Goal: Transaction & Acquisition: Purchase product/service

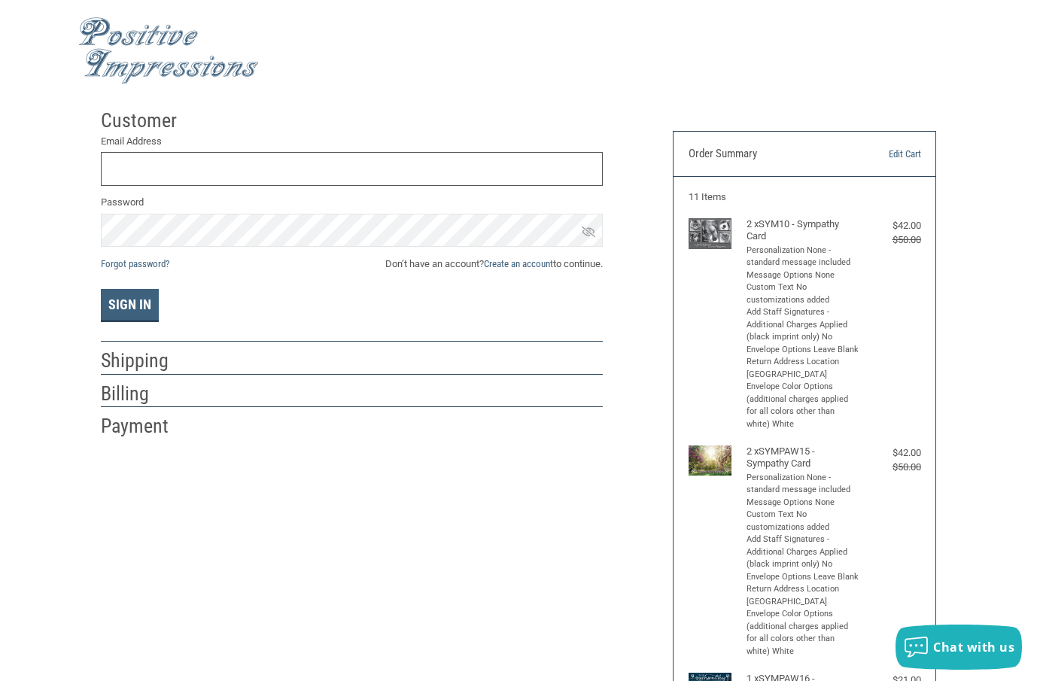
click at [121, 165] on input "Email Address" at bounding box center [352, 169] width 502 height 34
type input "[EMAIL_ADDRESS][DOMAIN_NAME]"
click at [132, 302] on button "Sign In" at bounding box center [130, 305] width 58 height 33
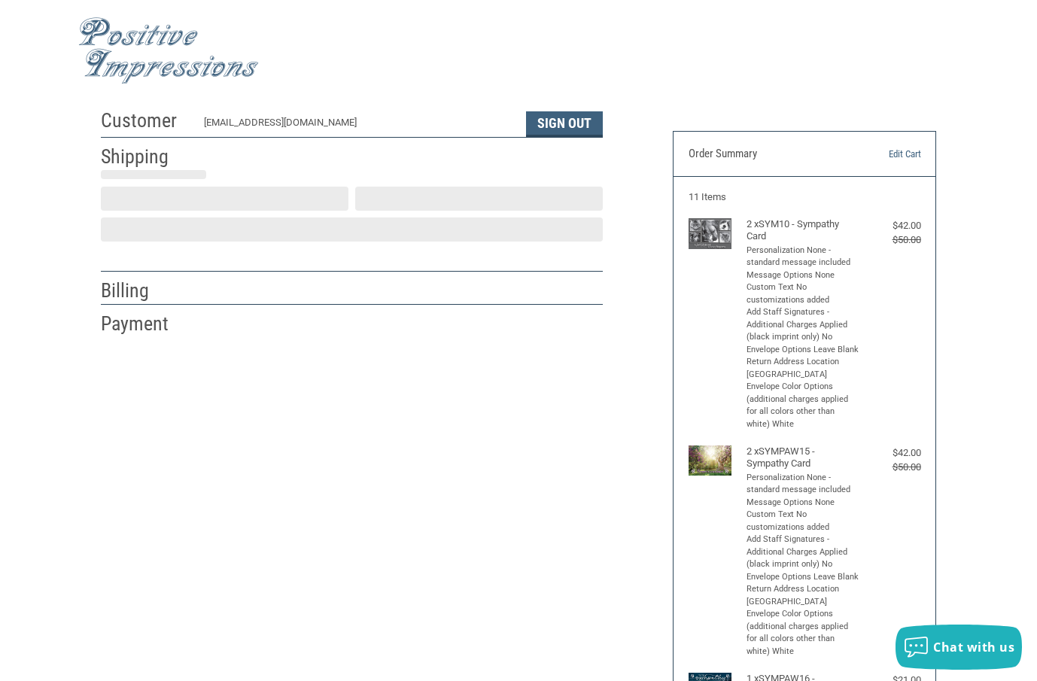
scroll to position [2, 0]
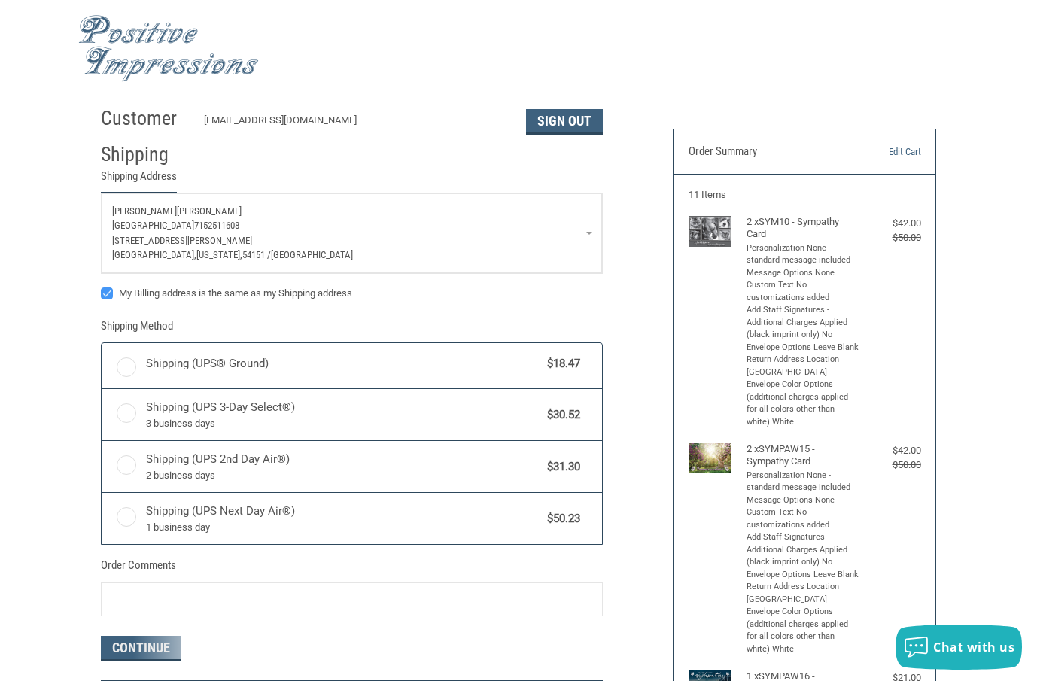
radio input "true"
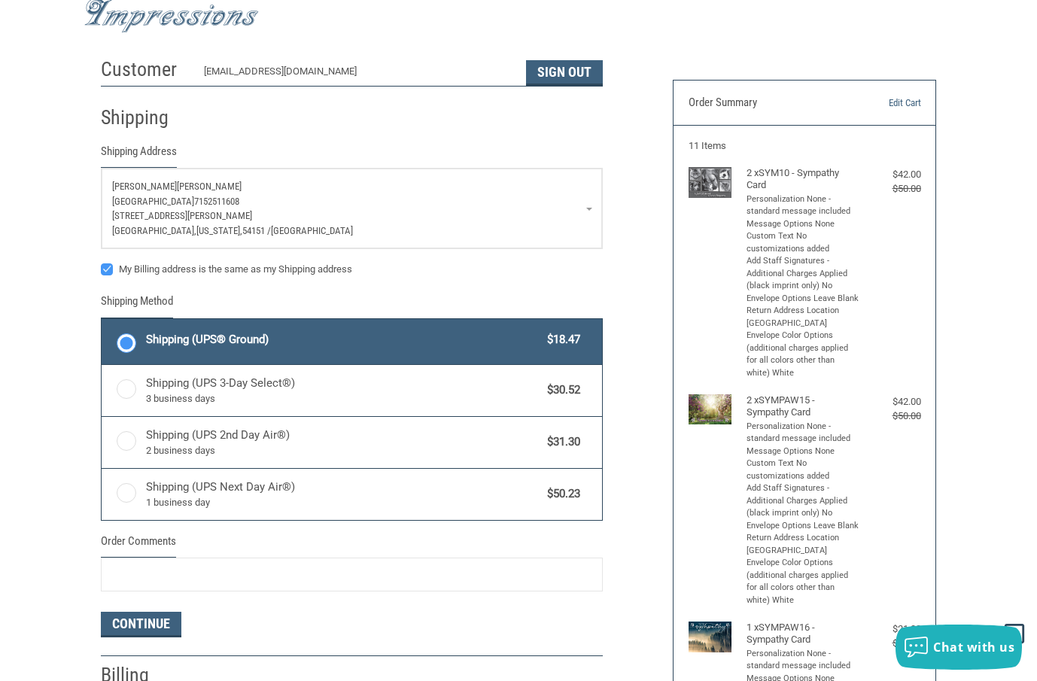
scroll to position [0, 0]
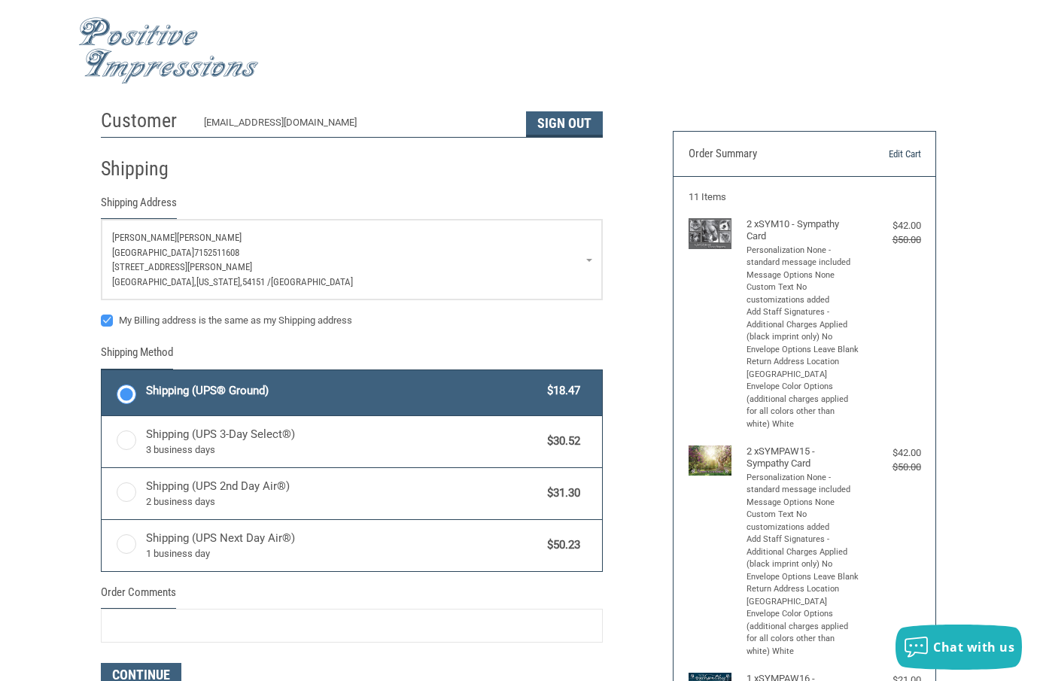
click at [899, 156] on link "Edit Cart" at bounding box center [882, 154] width 74 height 15
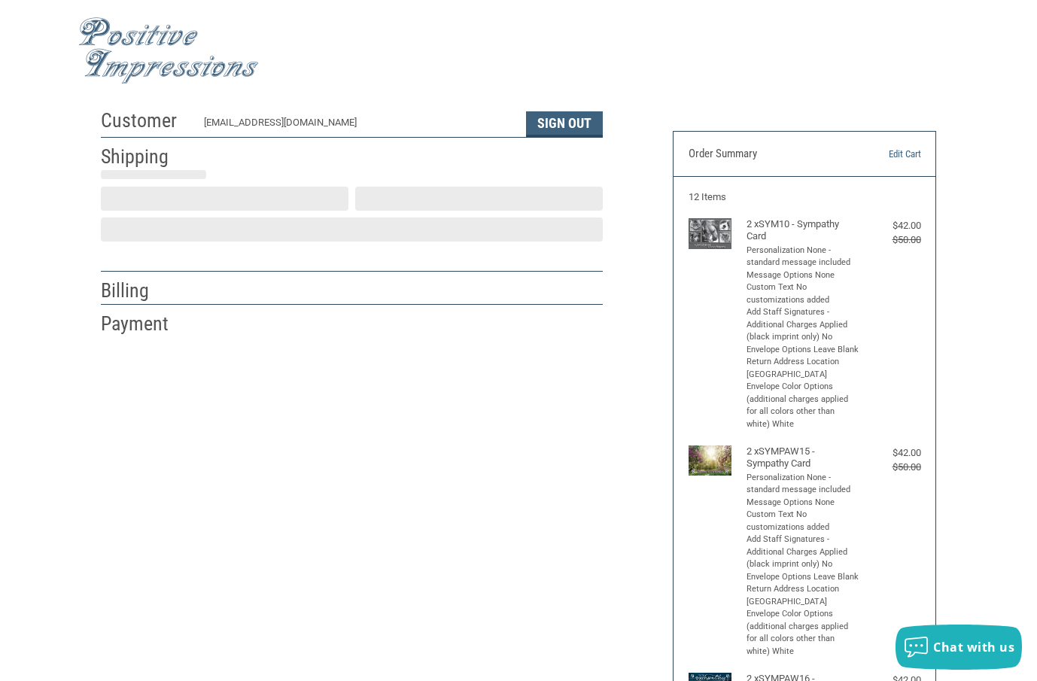
scroll to position [2, 0]
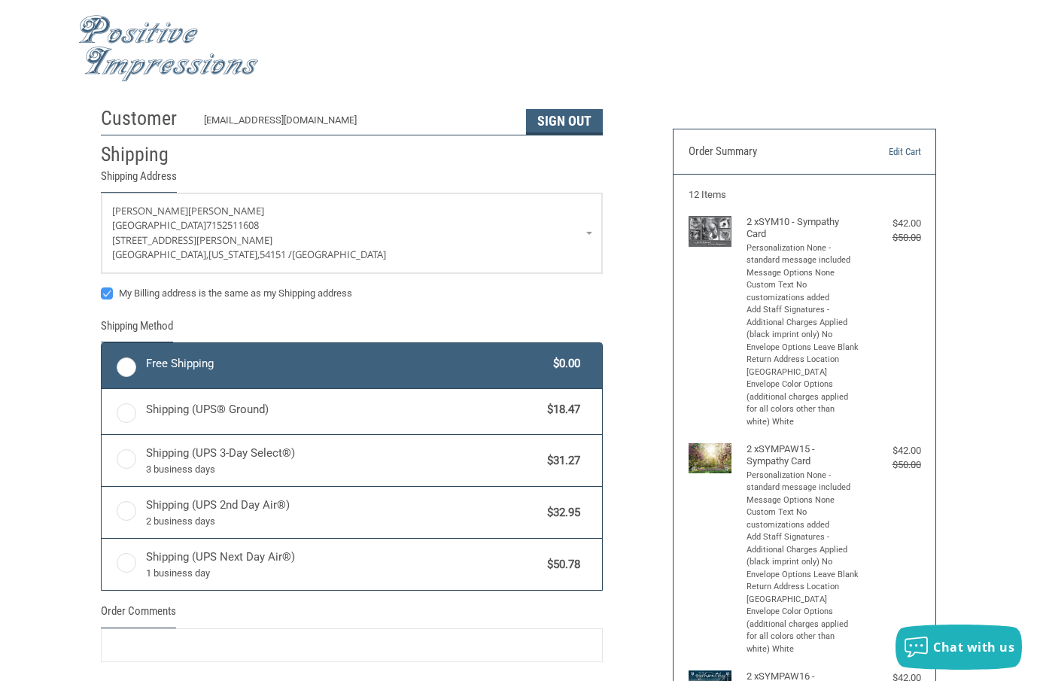
radio input "true"
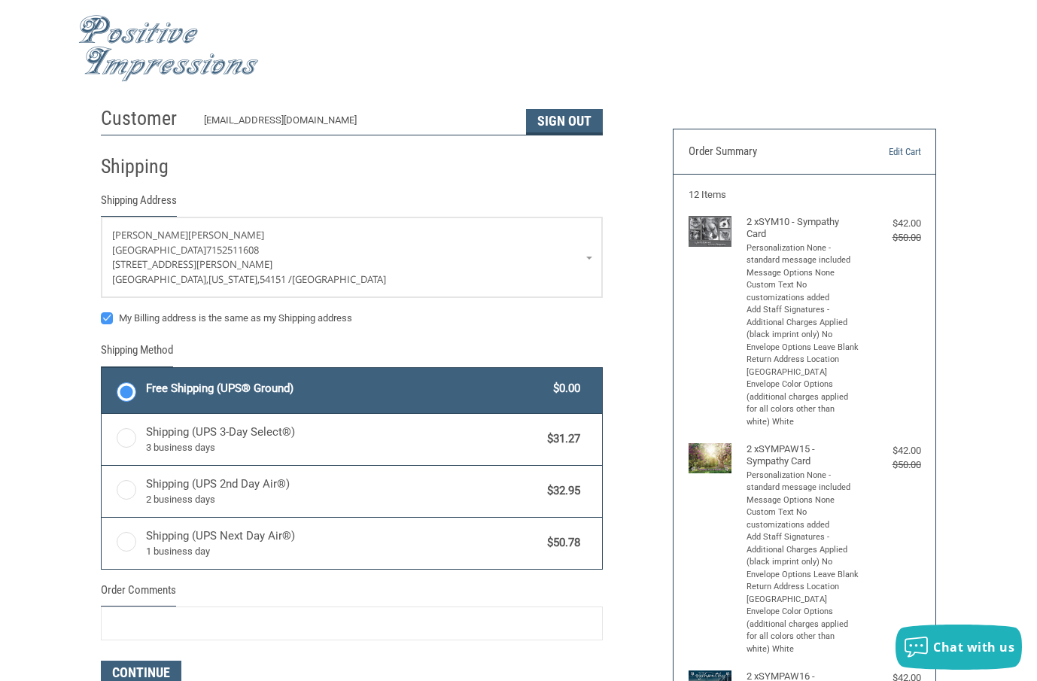
click at [425, 324] on label "My Billing address is the same as my Shipping address" at bounding box center [352, 318] width 502 height 12
click at [102, 311] on input "My Billing address is the same as my Shipping address" at bounding box center [101, 311] width 1 height 1
checkbox input "false"
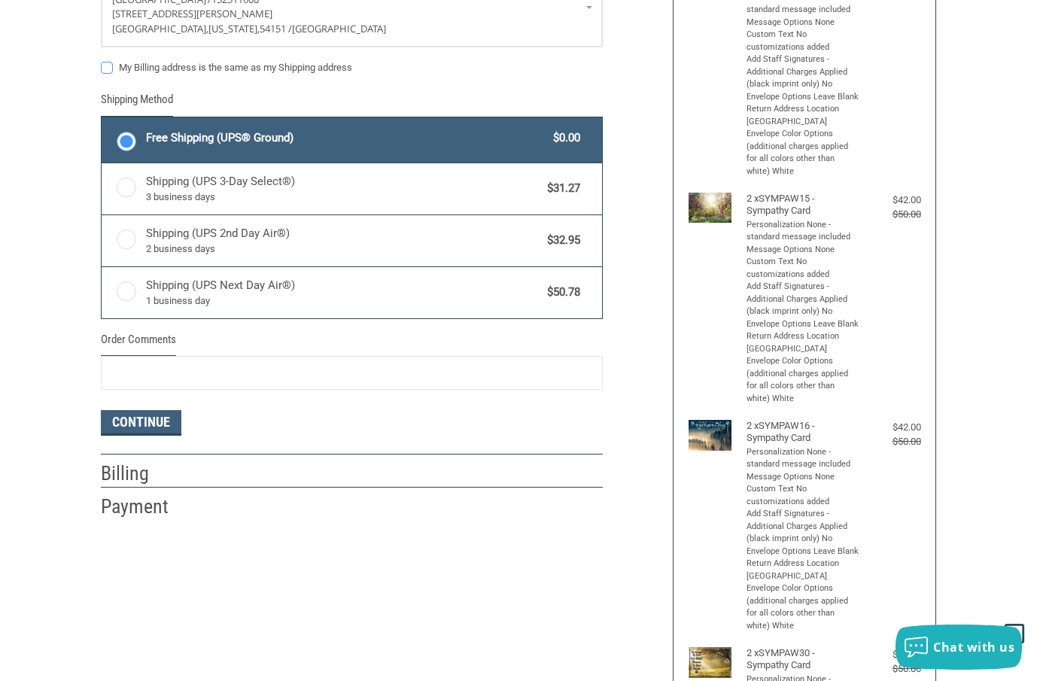
scroll to position [378, 0]
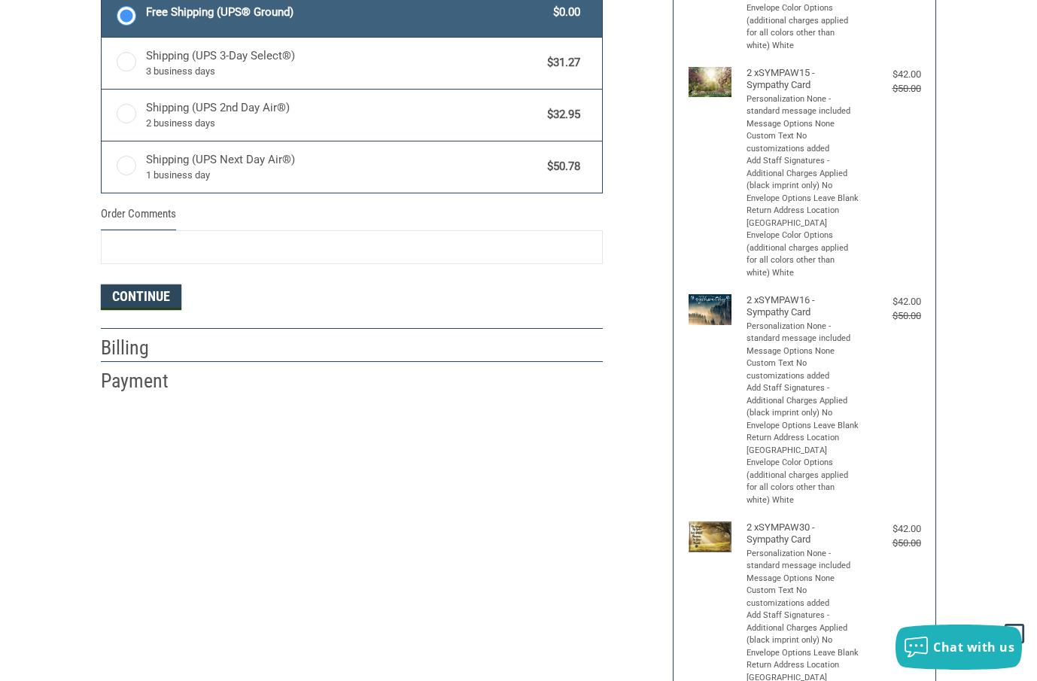
click at [160, 302] on button "Continue" at bounding box center [141, 297] width 80 height 26
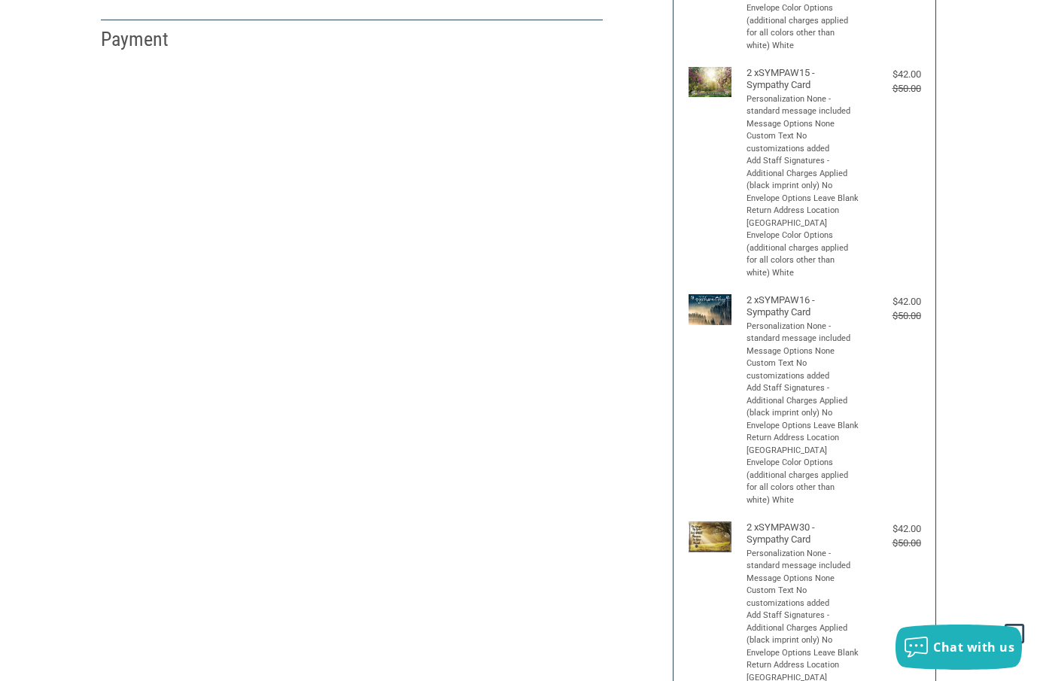
select select "US"
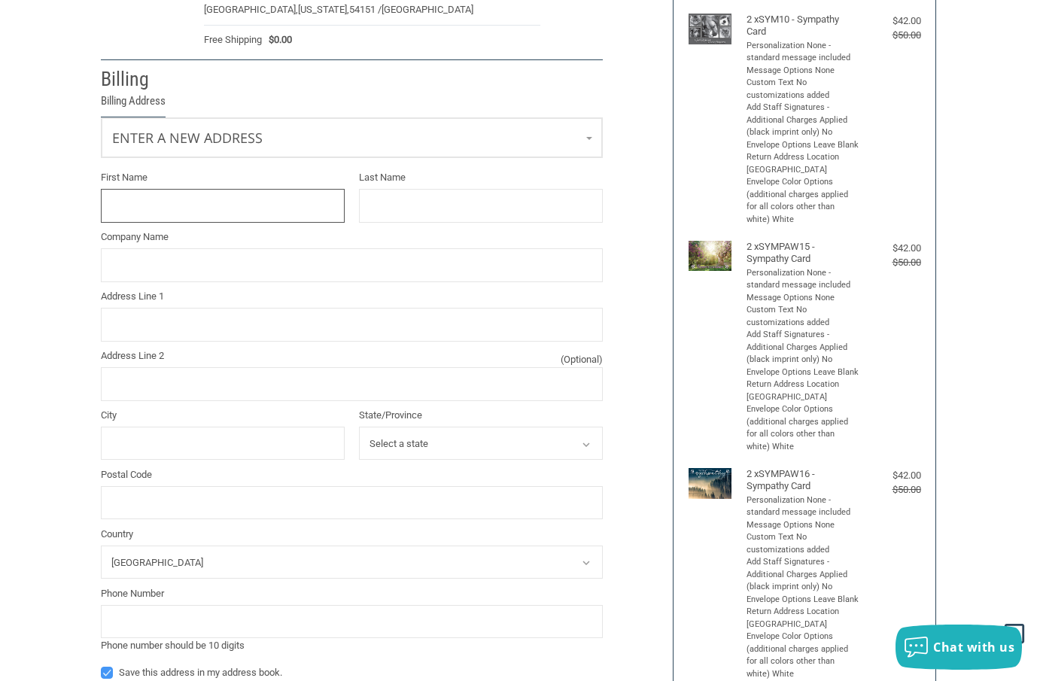
scroll to position [581, 0]
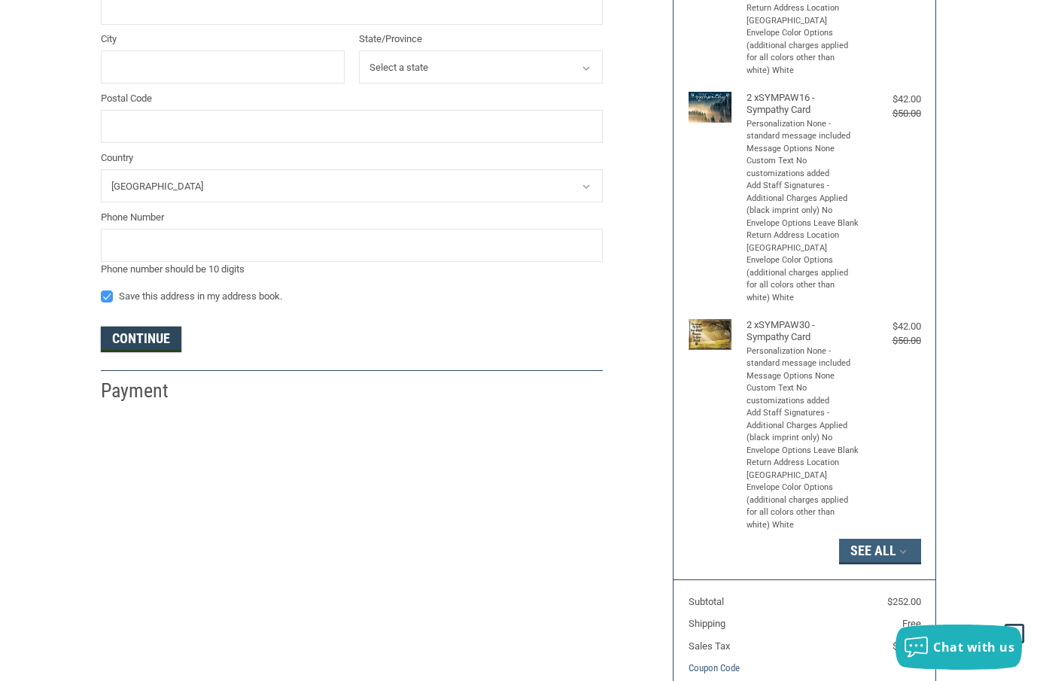
click at [135, 337] on button "Continue" at bounding box center [141, 339] width 80 height 26
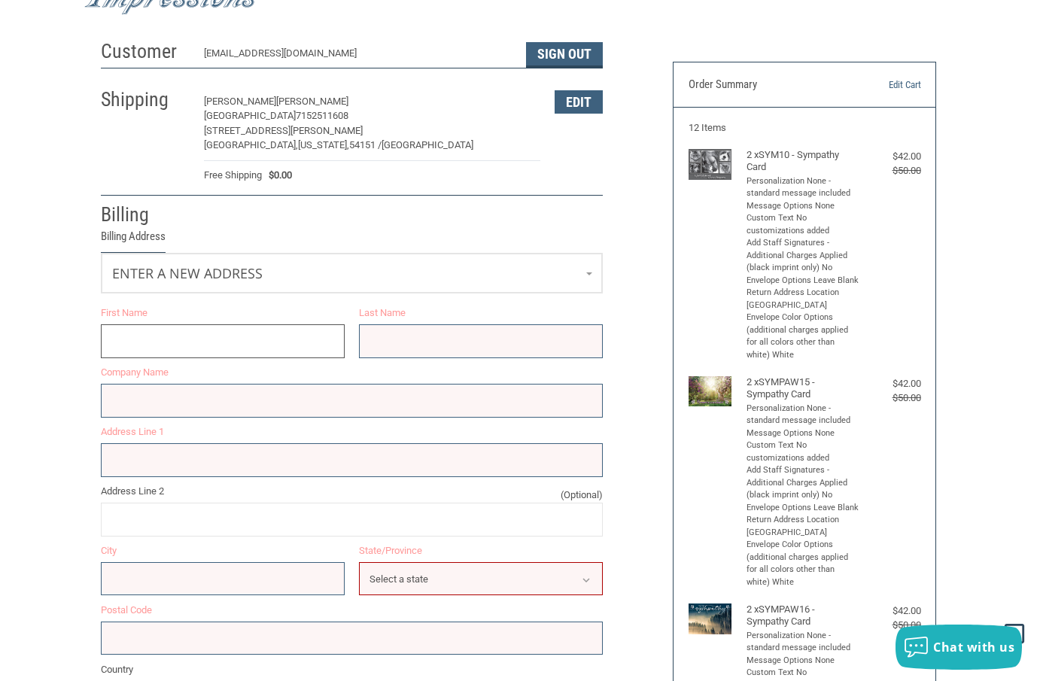
scroll to position [62, 0]
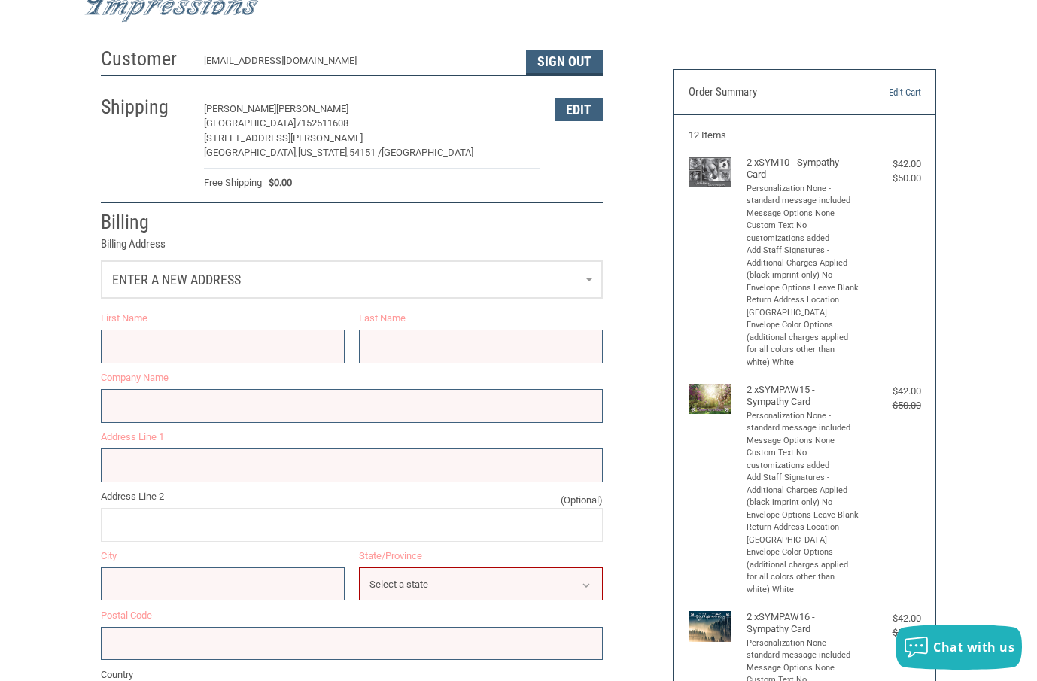
click at [514, 284] on link "Enter a new address" at bounding box center [352, 279] width 500 height 37
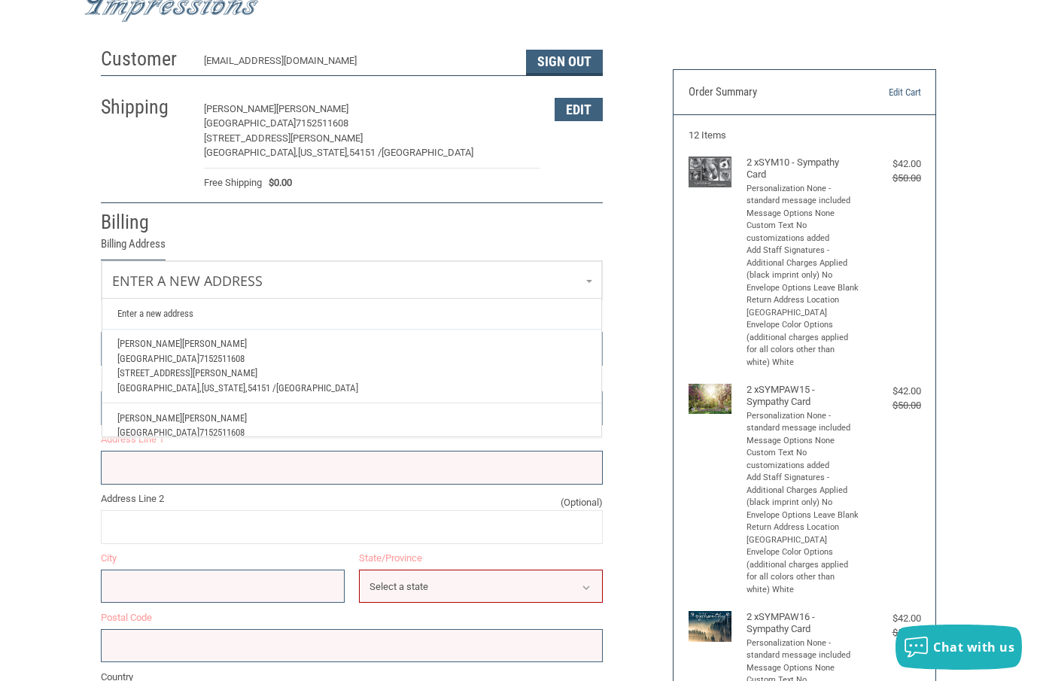
click at [199, 353] on span "[GEOGRAPHIC_DATA]" at bounding box center [158, 358] width 82 height 11
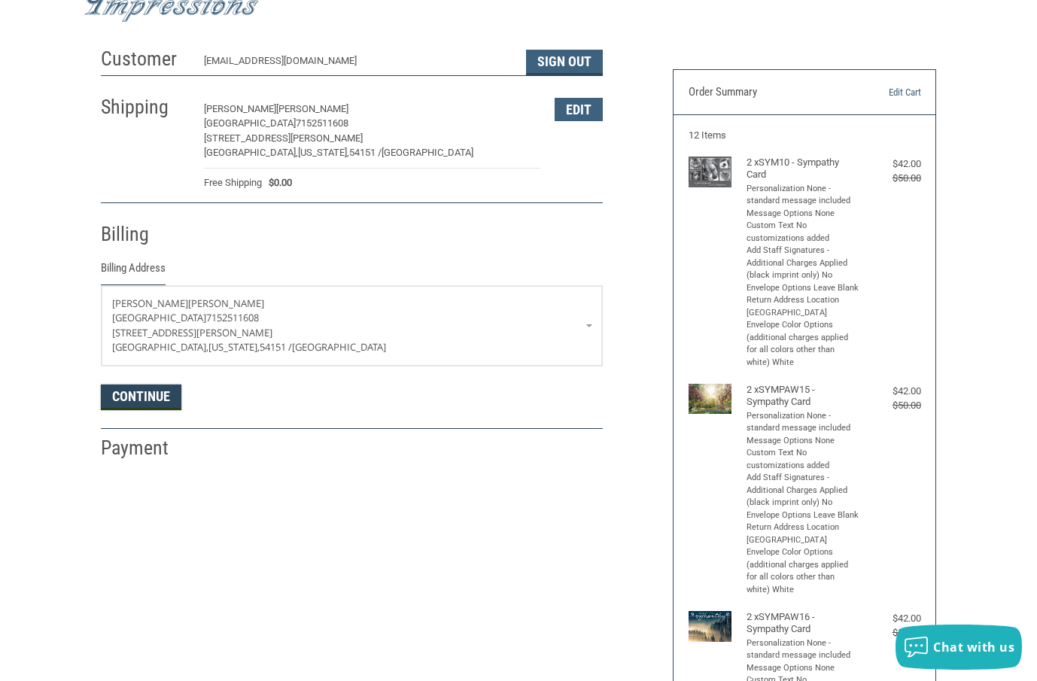
click at [157, 399] on button "Continue" at bounding box center [141, 397] width 80 height 26
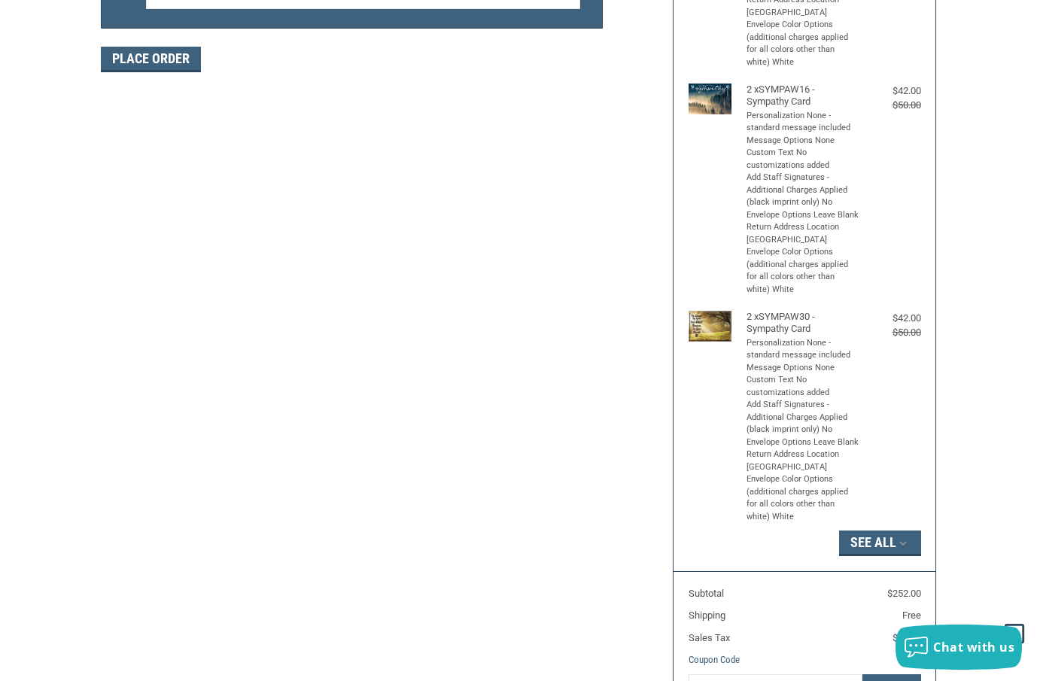
scroll to position [677, 0]
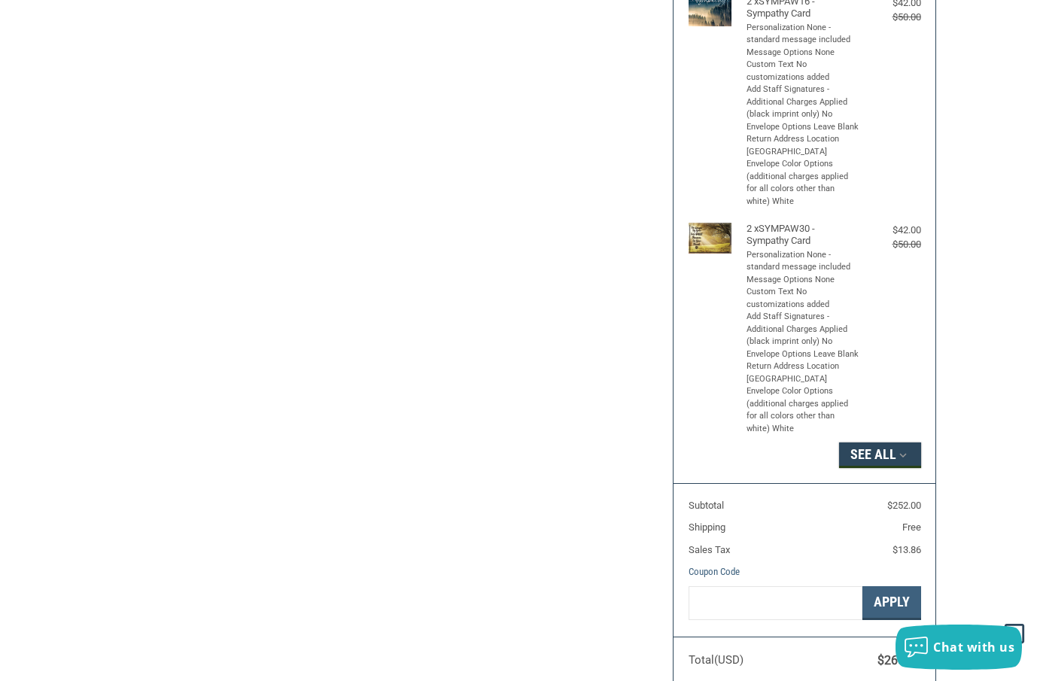
click at [892, 461] on button "See All" at bounding box center [880, 455] width 82 height 26
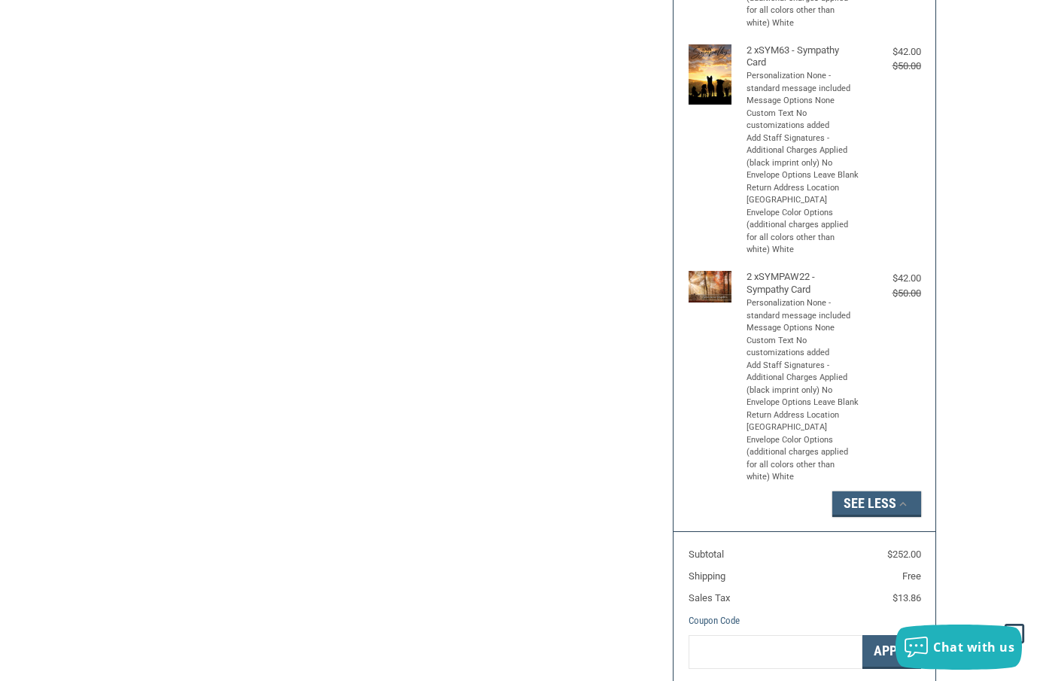
scroll to position [1128, 0]
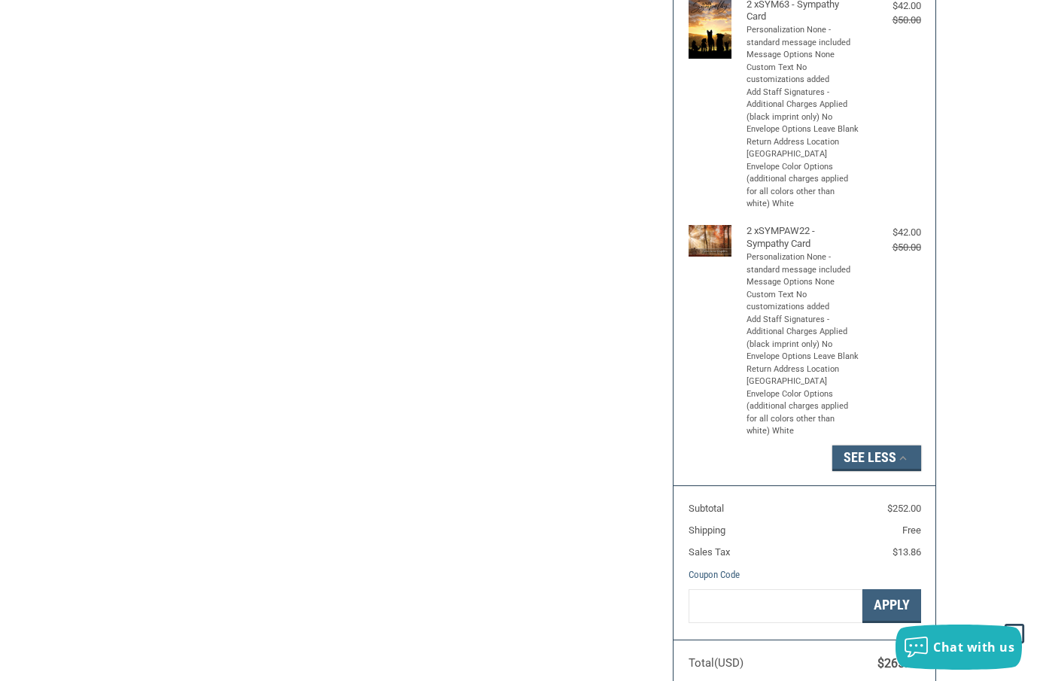
click at [842, 470] on button "See Less" at bounding box center [876, 458] width 89 height 26
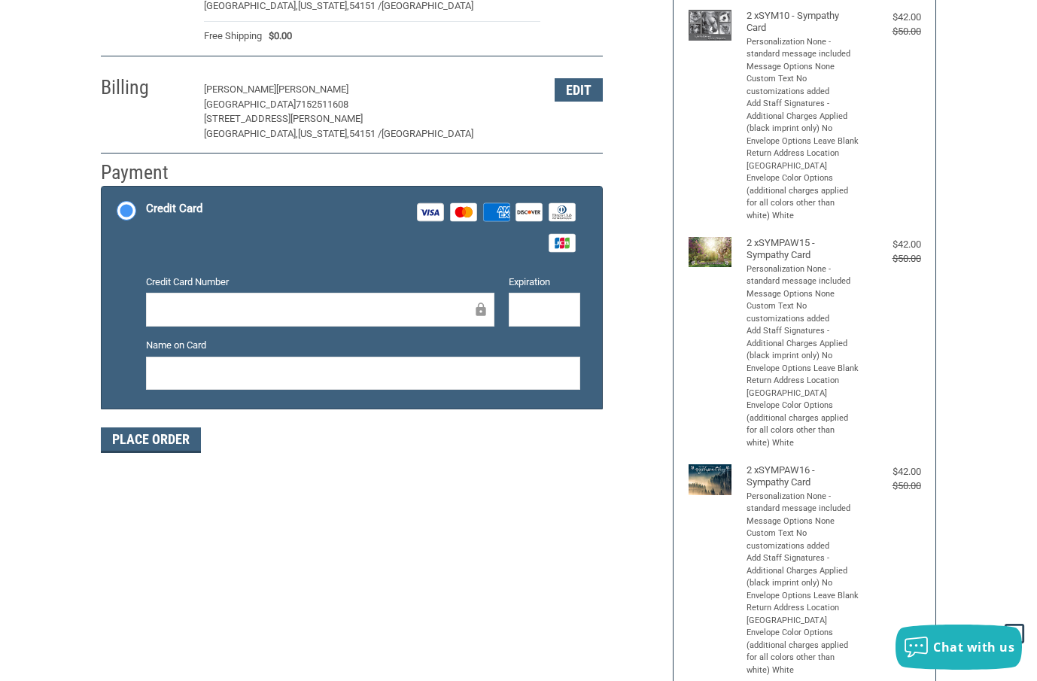
scroll to position [2, 0]
